Goal: Browse casually: Explore the website without a specific task or goal

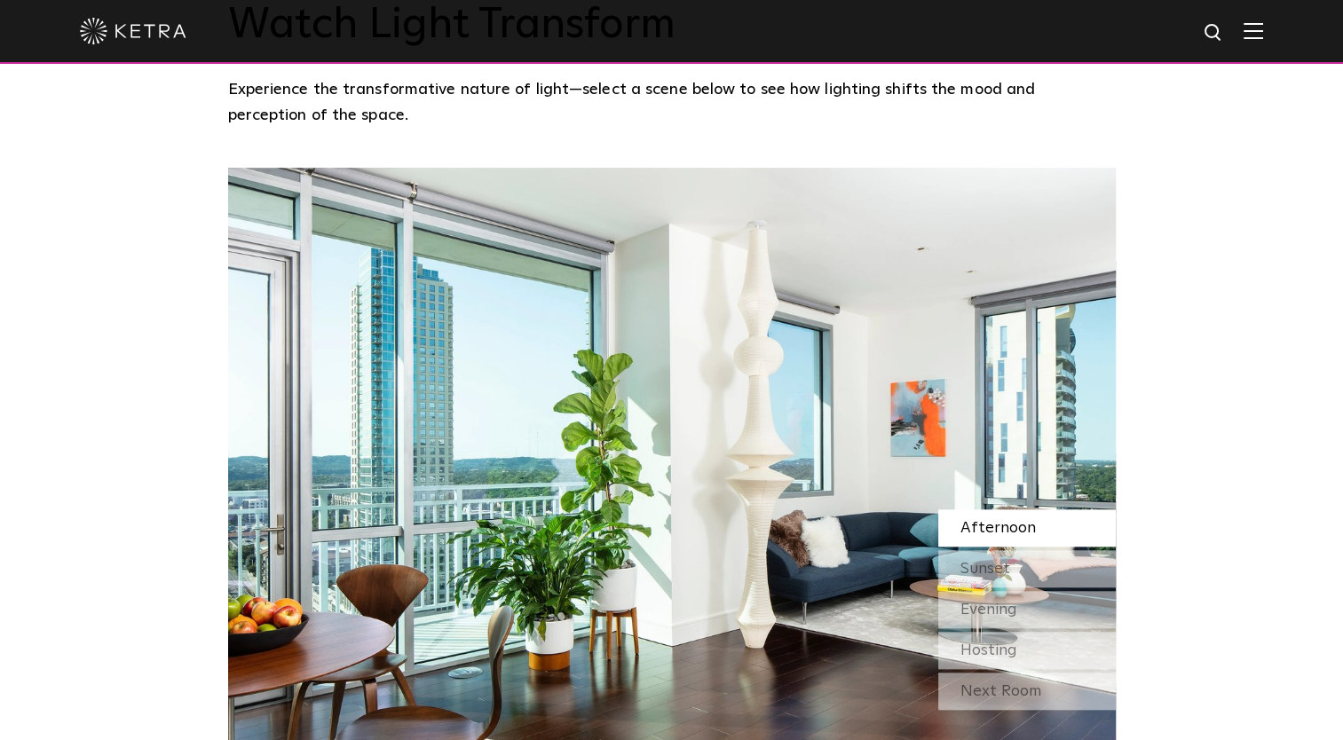
scroll to position [1497, 0]
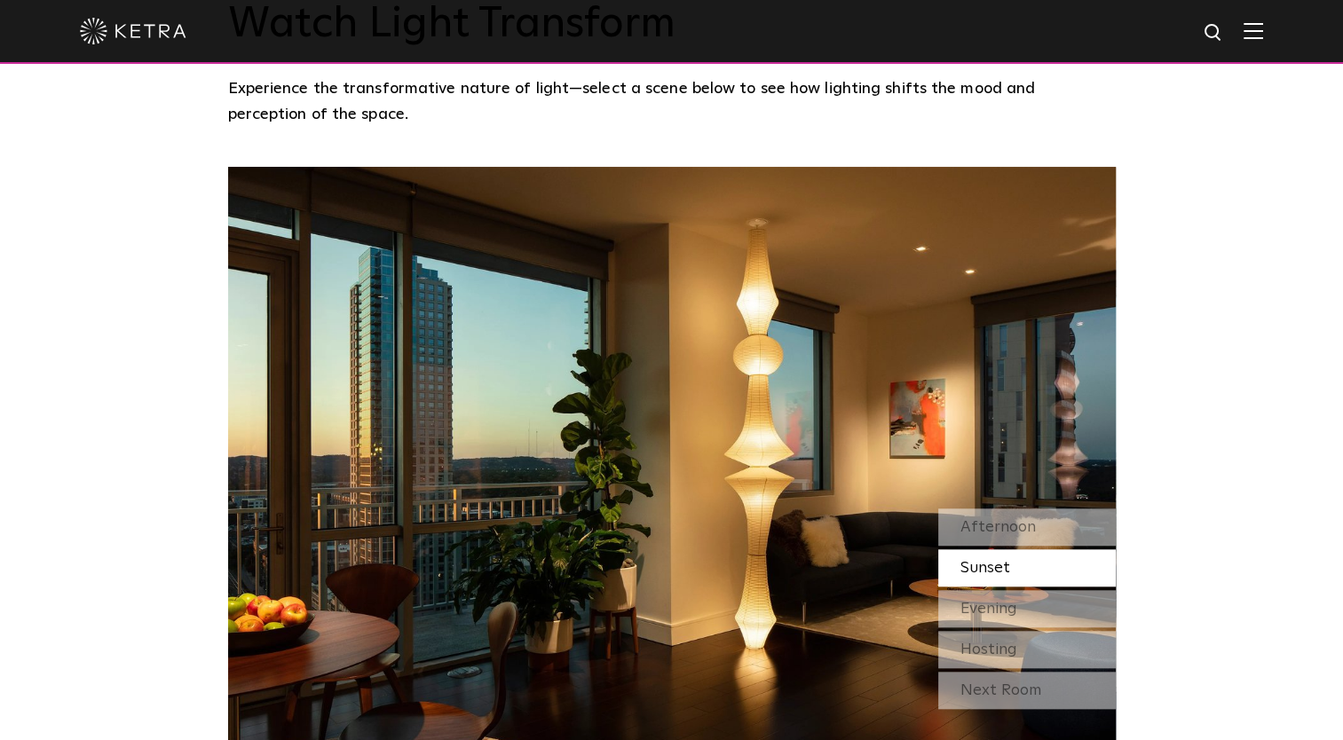
click at [998, 560] on span "Sunset" at bounding box center [985, 568] width 50 height 16
click at [990, 601] on span "Evening" at bounding box center [988, 609] width 57 height 16
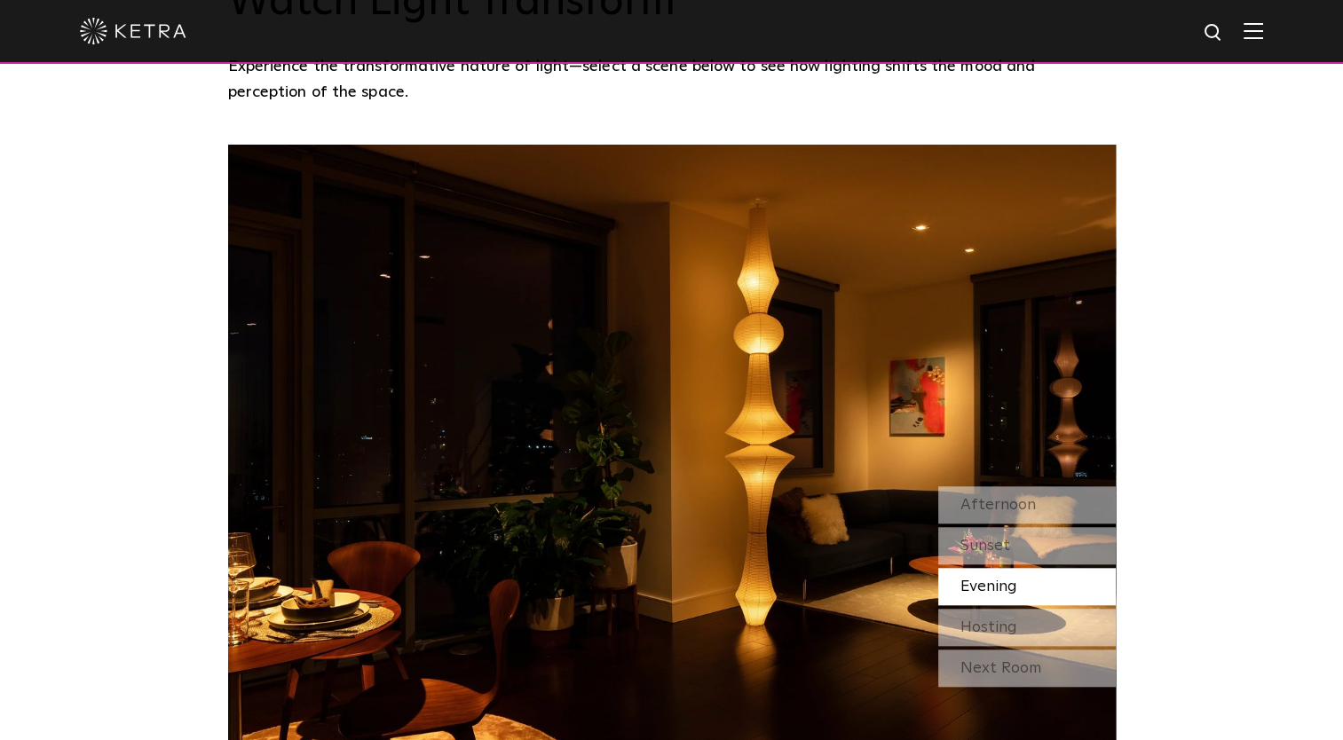
scroll to position [1535, 0]
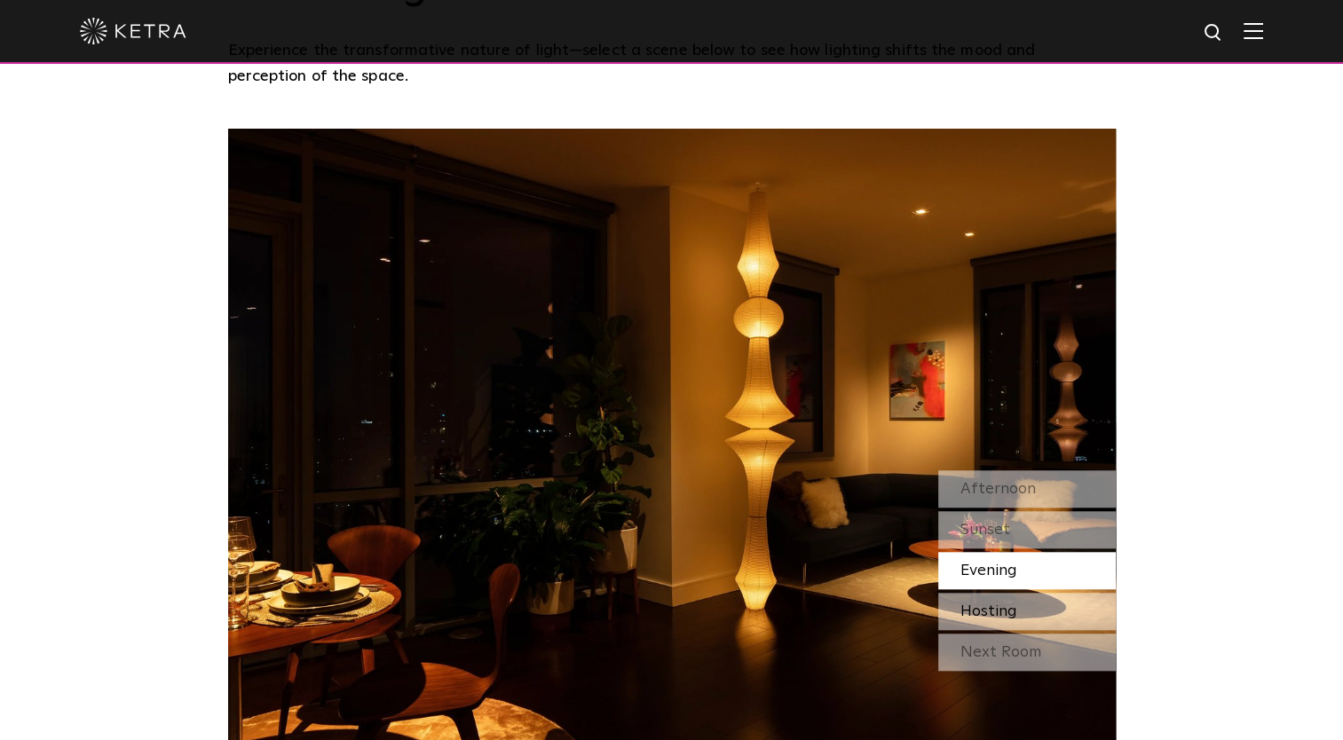
click at [1000, 604] on span "Hosting" at bounding box center [988, 612] width 57 height 16
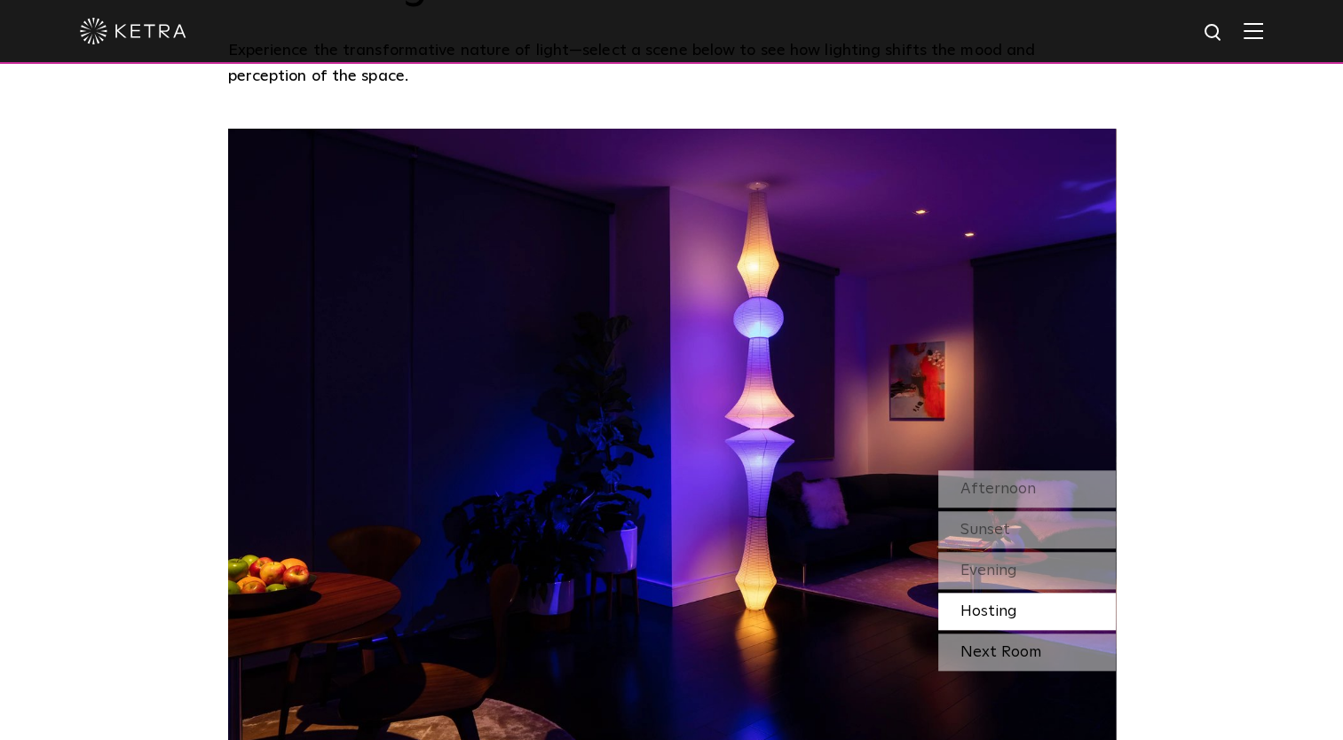
click at [991, 634] on div "Next Room" at bounding box center [1027, 652] width 178 height 37
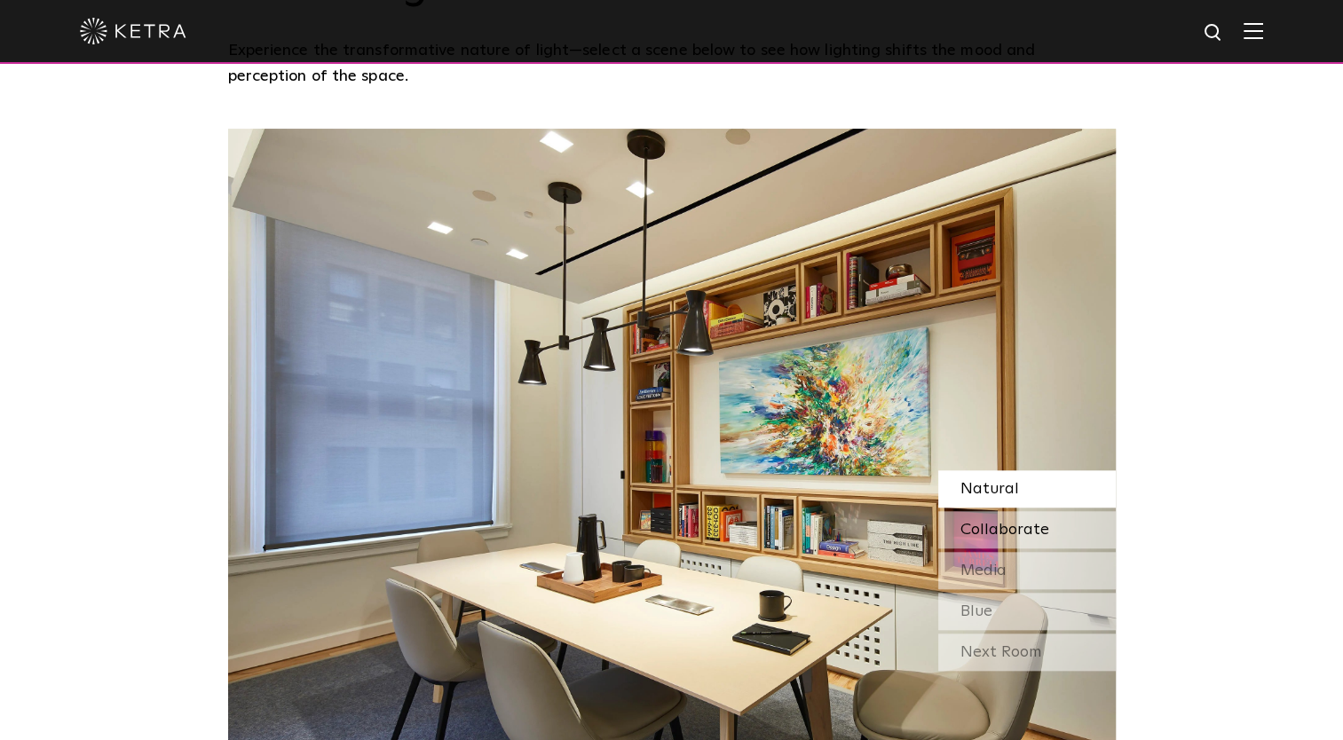
click at [992, 522] on span "Collaborate" at bounding box center [1004, 530] width 89 height 16
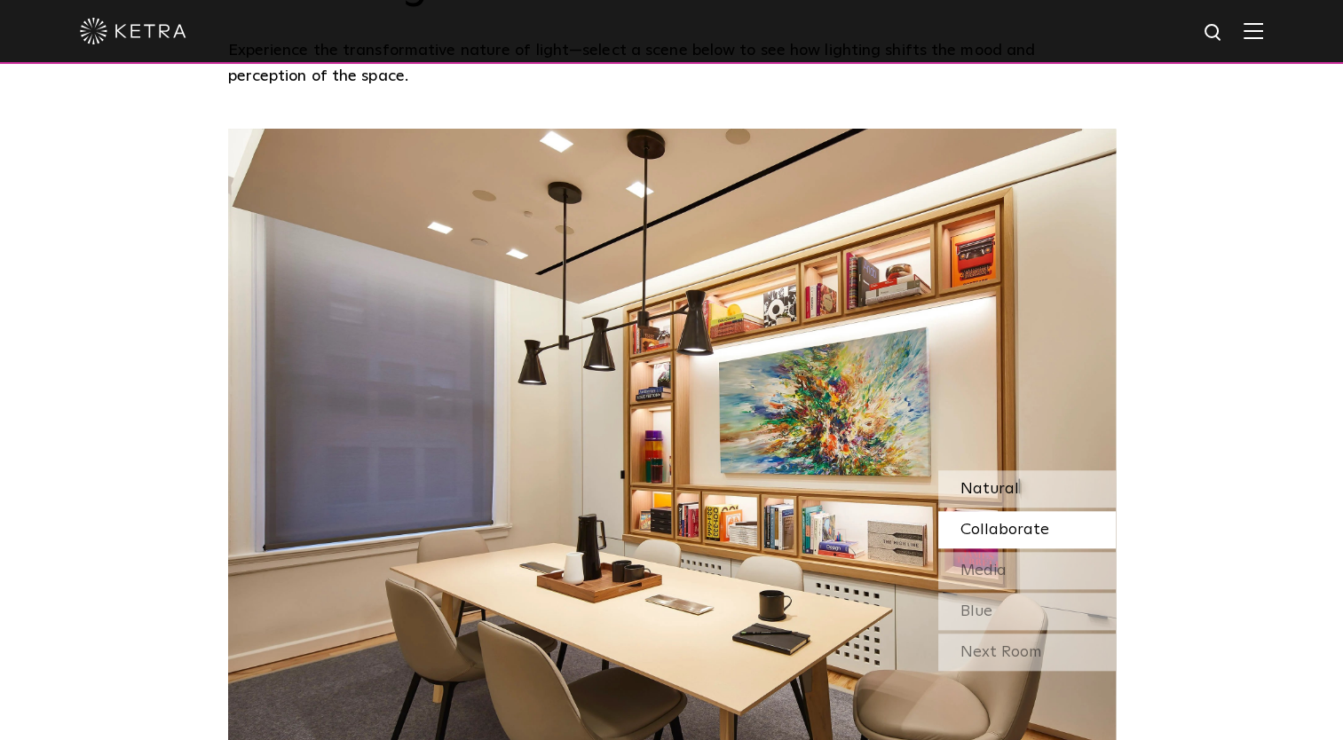
click at [996, 481] on span "Natural" at bounding box center [989, 489] width 59 height 16
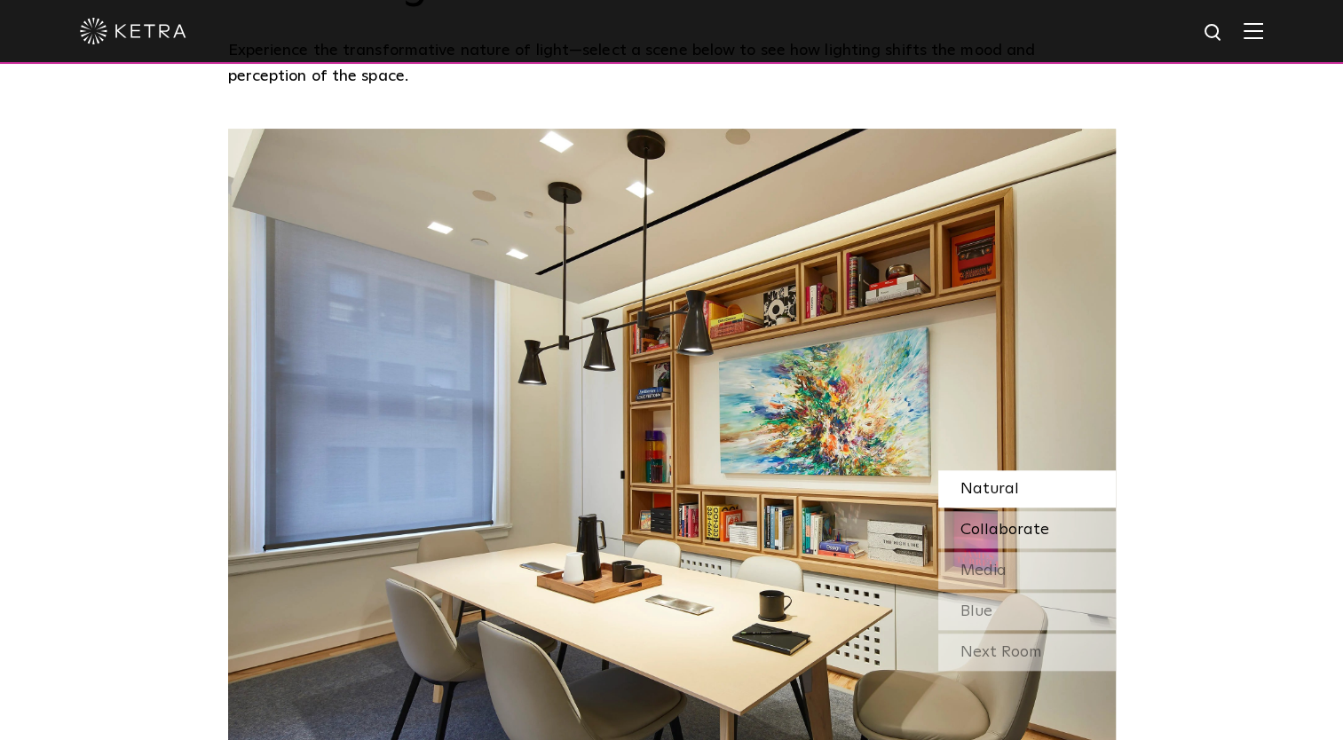
click at [993, 522] on span "Collaborate" at bounding box center [1004, 530] width 89 height 16
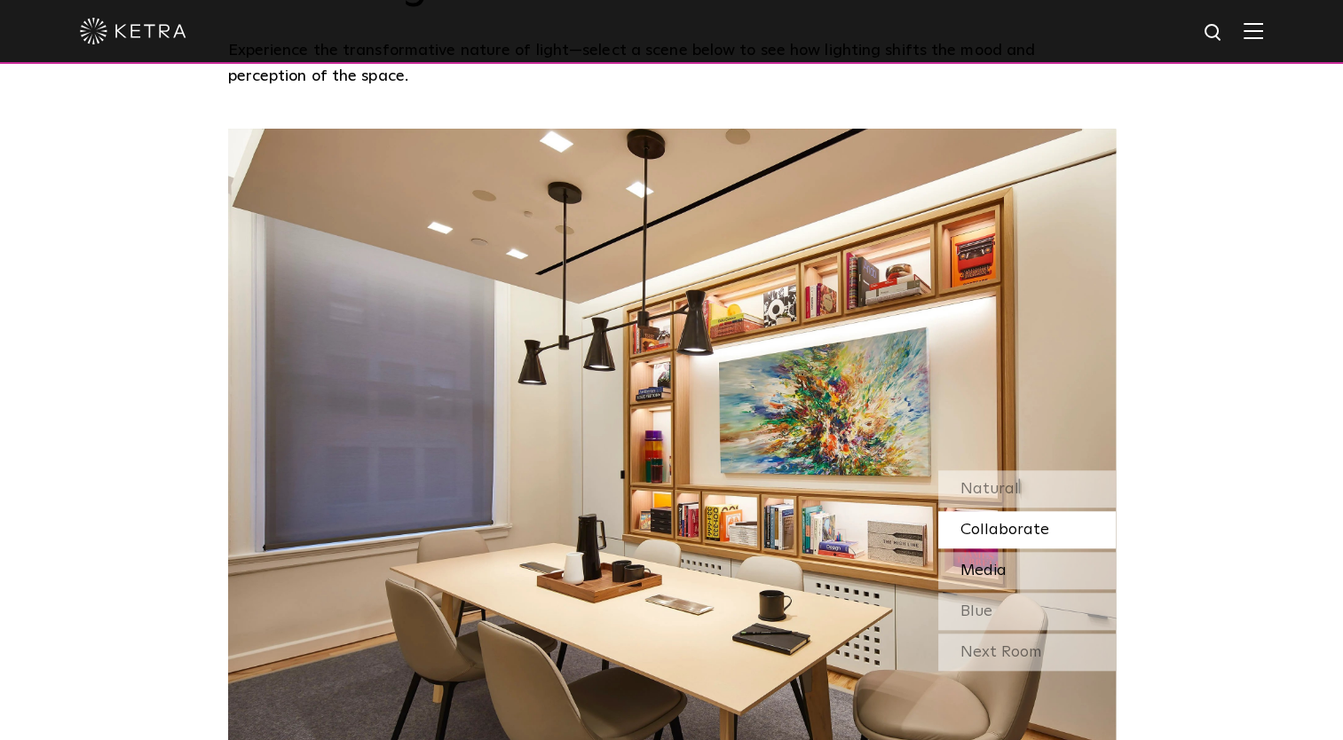
click at [983, 563] on span "Media" at bounding box center [983, 571] width 46 height 16
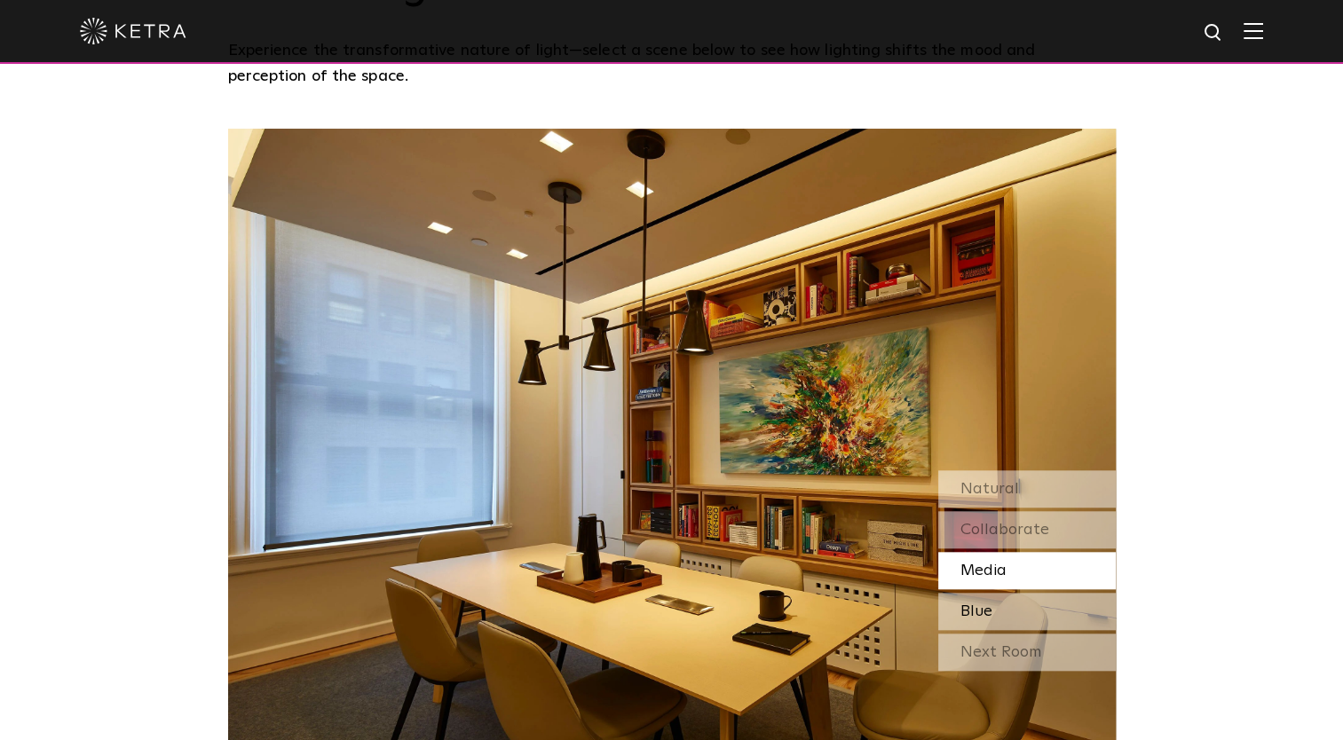
click at [977, 604] on span "Blue" at bounding box center [976, 612] width 32 height 16
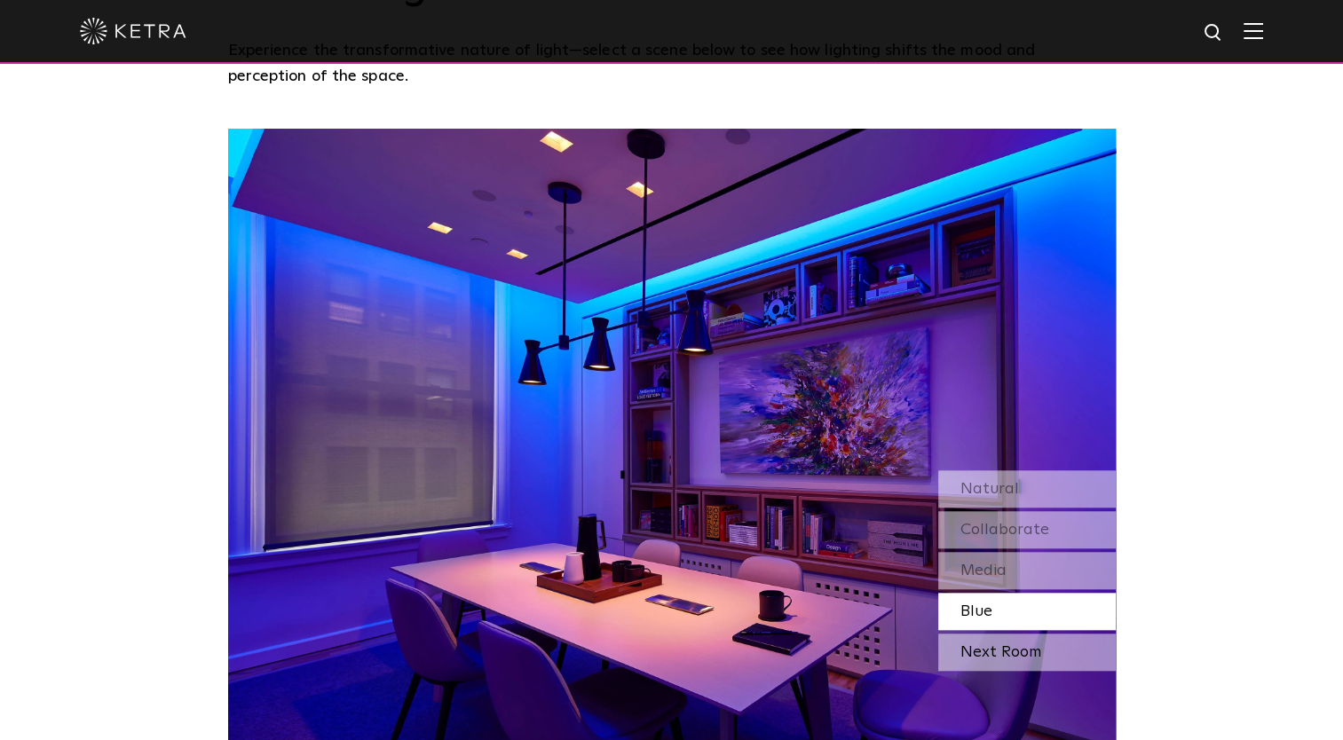
click at [974, 634] on div "Next Room" at bounding box center [1027, 652] width 178 height 37
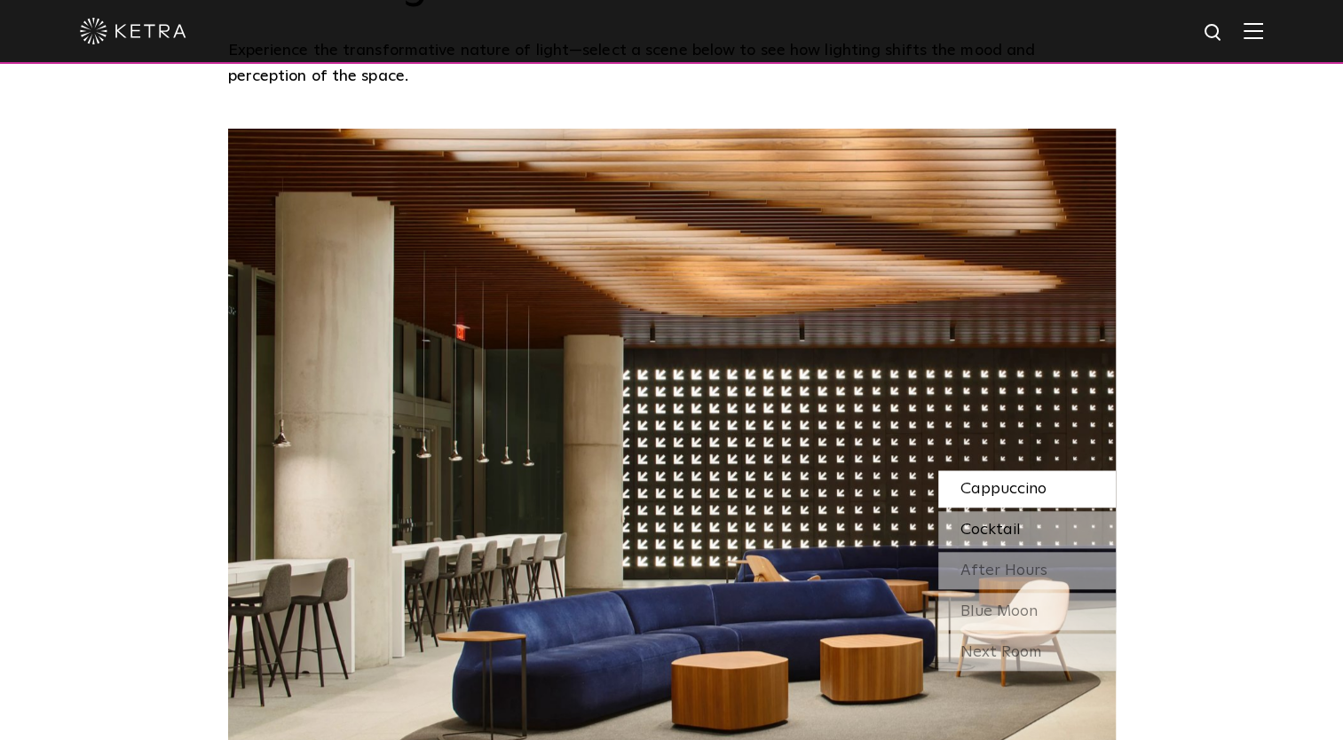
click at [990, 522] on span "Cocktail" at bounding box center [990, 530] width 60 height 16
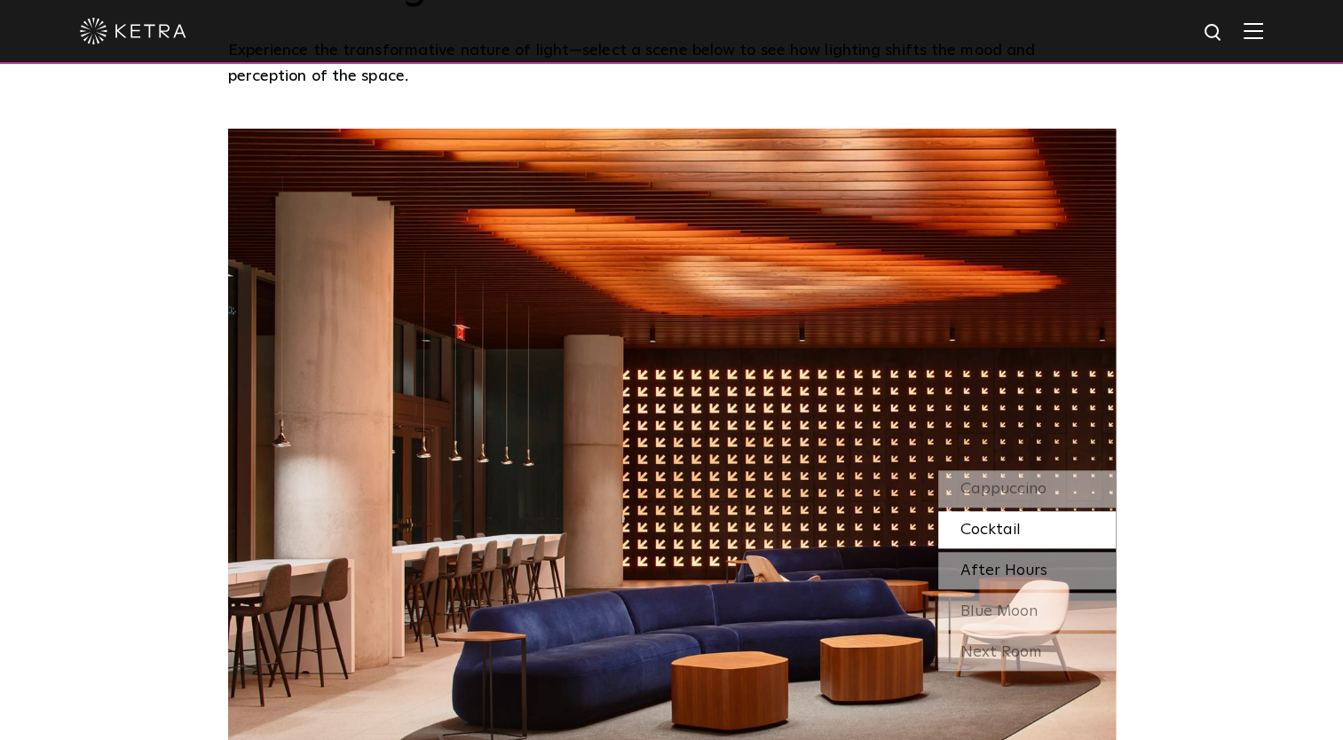
click at [987, 563] on span "After Hours" at bounding box center [1003, 571] width 87 height 16
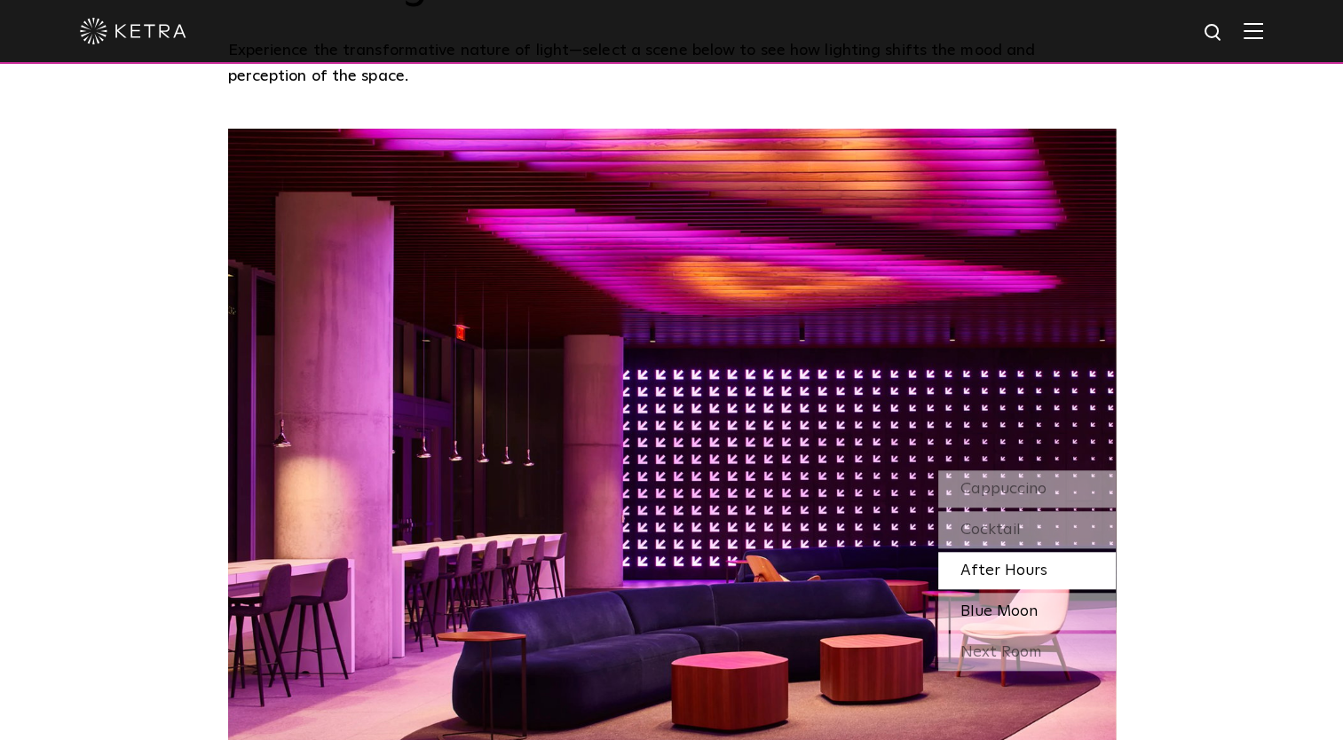
click at [986, 604] on span "Blue Moon" at bounding box center [998, 612] width 77 height 16
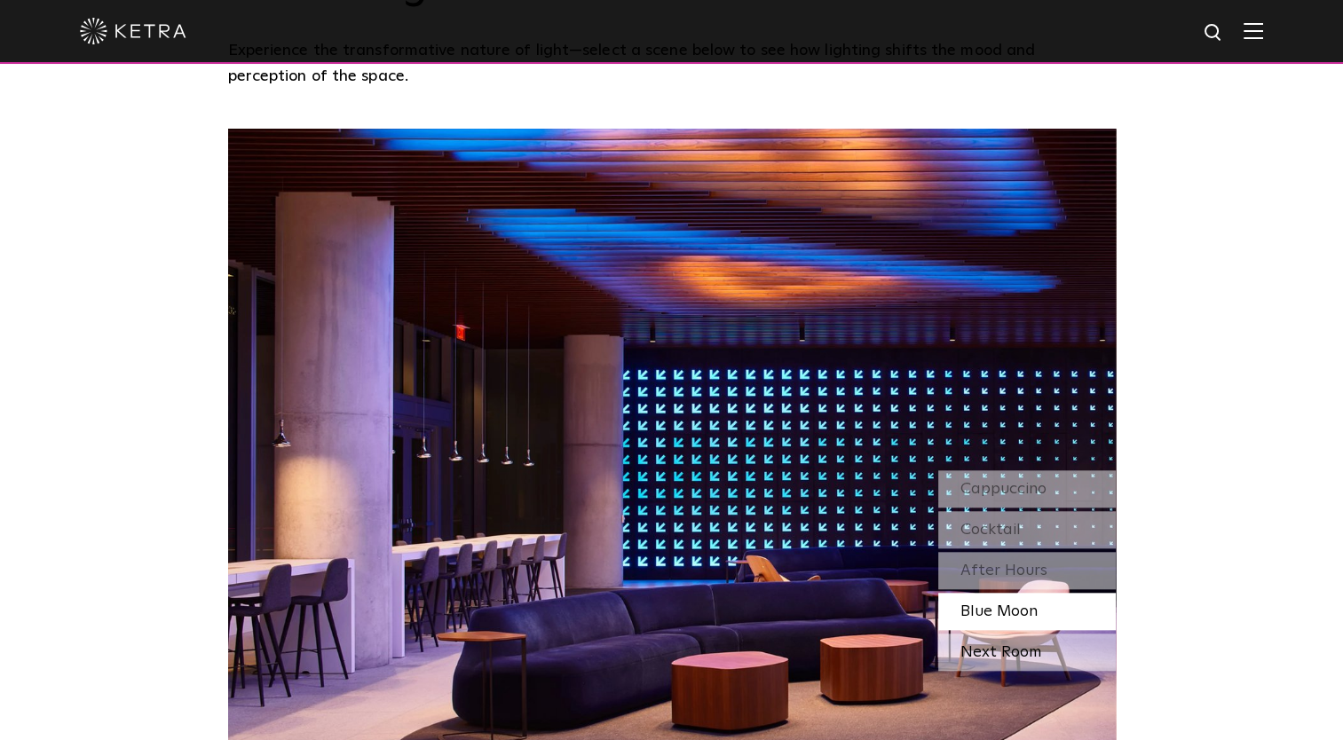
click at [979, 634] on div "Next Room" at bounding box center [1027, 652] width 178 height 37
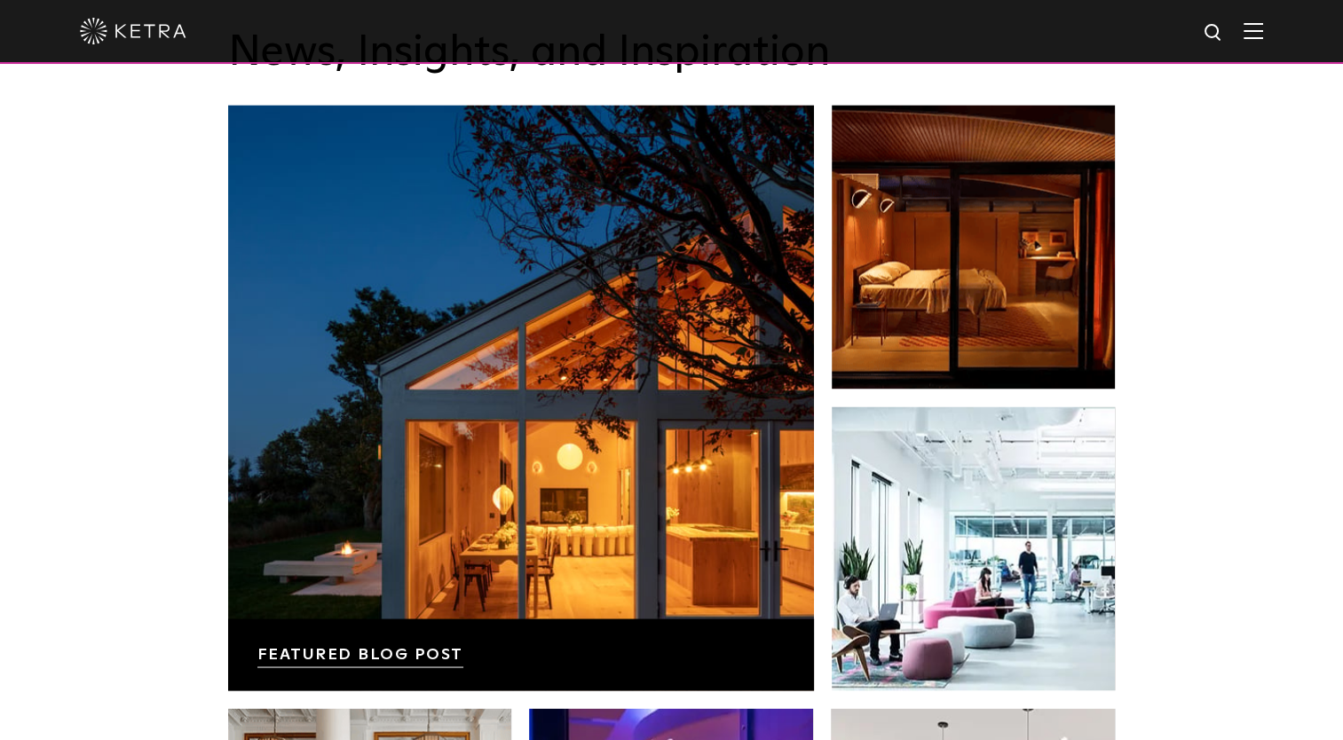
scroll to position [2850, 0]
